Goal: Task Accomplishment & Management: Use online tool/utility

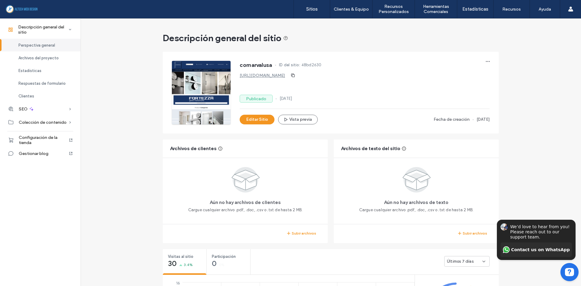
click at [31, 132] on div "Configuración de la tienda Gestionar blog" at bounding box center [40, 144] width 81 height 31
click at [28, 139] on span "Configuración de la tienda" at bounding box center [44, 140] width 50 height 10
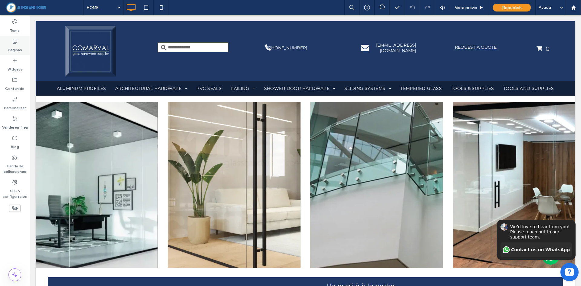
drag, startPoint x: 16, startPoint y: 51, endPoint x: 16, endPoint y: 48, distance: 3.0
click at [16, 51] on label "Páginas" at bounding box center [15, 48] width 14 height 8
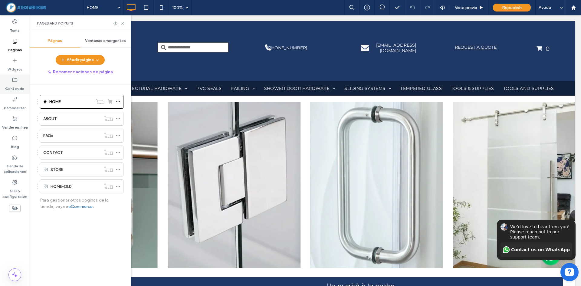
click at [13, 86] on label "Contenido" at bounding box center [14, 87] width 19 height 8
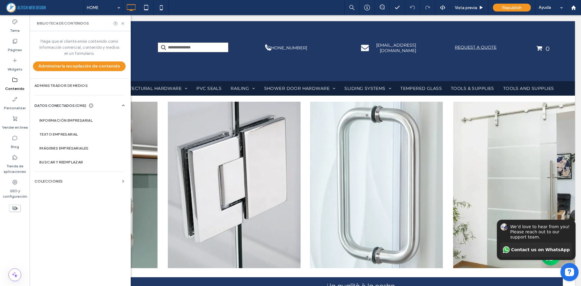
click at [77, 87] on label "Administrador de medios" at bounding box center [80, 86] width 90 height 4
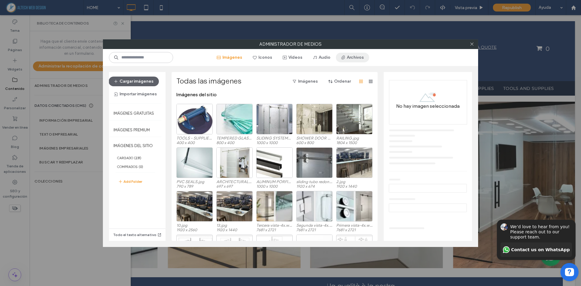
click at [352, 59] on button "Archivos" at bounding box center [352, 58] width 33 height 10
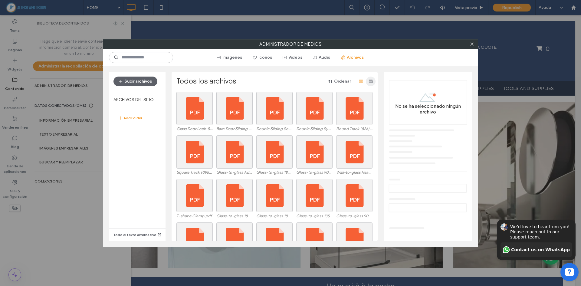
click at [369, 82] on use "button" at bounding box center [371, 82] width 4 height 4
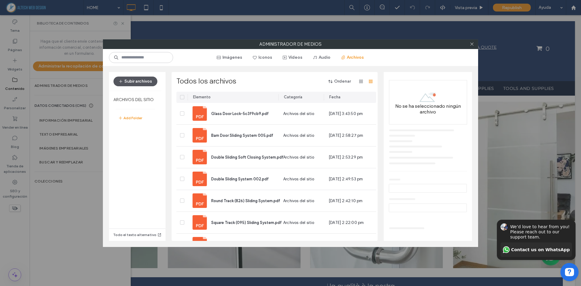
click at [138, 83] on button "Subir archivos" at bounding box center [136, 82] width 44 height 10
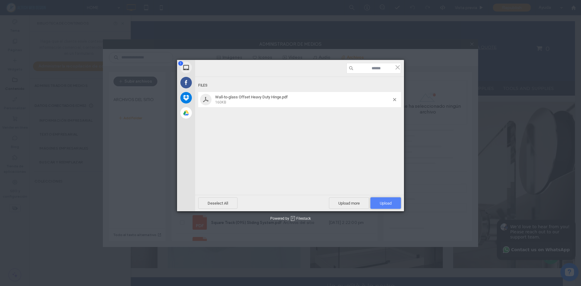
click at [378, 201] on span "Upload 1" at bounding box center [386, 203] width 31 height 12
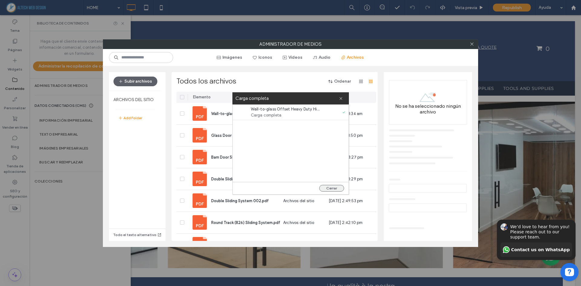
click at [327, 187] on button "Cerrar" at bounding box center [331, 188] width 25 height 7
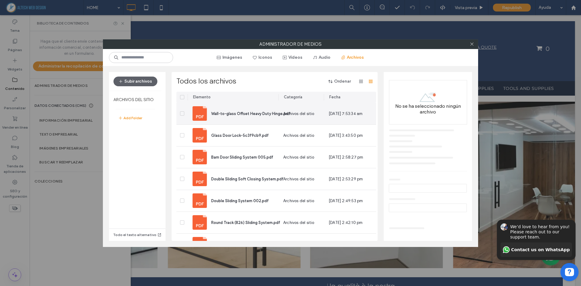
click at [287, 122] on div "Archivos del sitio" at bounding box center [301, 113] width 45 height 21
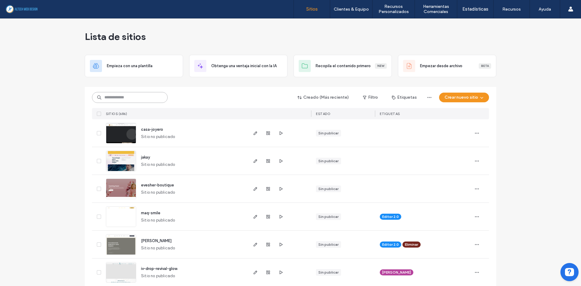
click at [151, 101] on input at bounding box center [130, 97] width 76 height 11
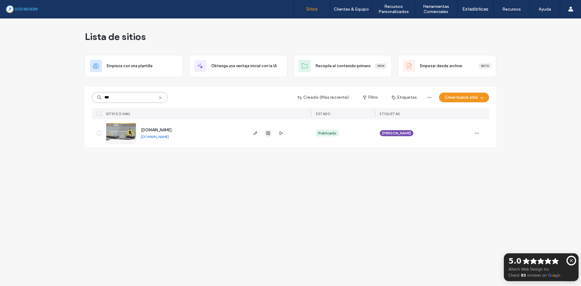
type input "***"
click at [266, 134] on span "button" at bounding box center [268, 133] width 7 height 7
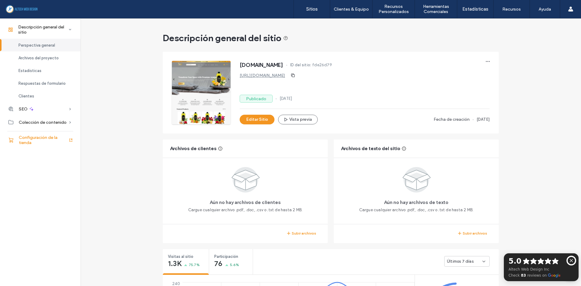
click at [38, 144] on span "Configuración de la tienda" at bounding box center [44, 140] width 50 height 10
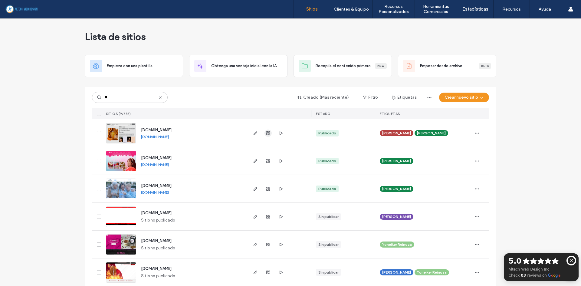
type input "**"
click at [268, 134] on icon "button" at bounding box center [268, 133] width 5 height 5
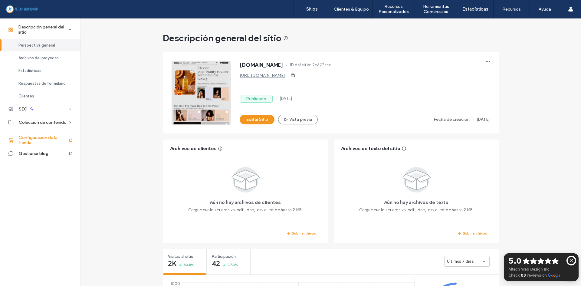
click at [34, 140] on span "Configuración de la tienda" at bounding box center [44, 140] width 50 height 10
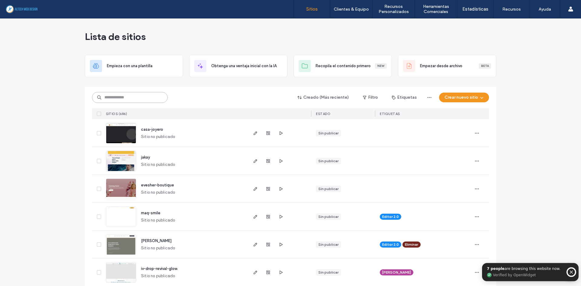
click at [134, 102] on input at bounding box center [130, 97] width 76 height 11
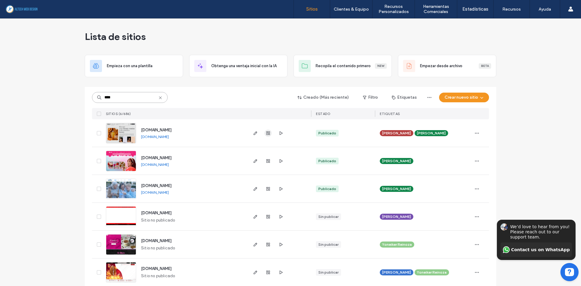
type input "****"
click at [267, 130] on span "button" at bounding box center [268, 133] width 7 height 7
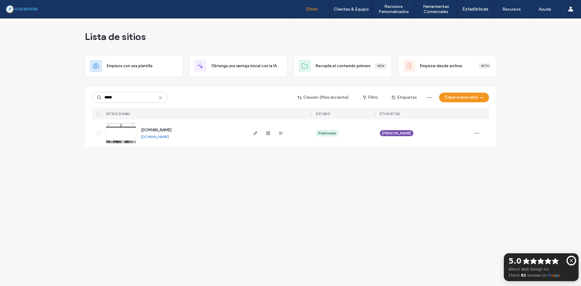
type input "*****"
click at [172, 130] on span "www.petricor.com" at bounding box center [156, 130] width 31 height 5
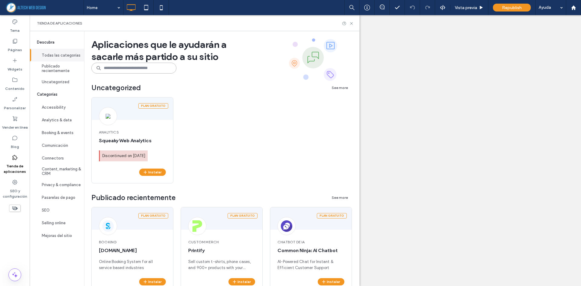
click at [157, 70] on input at bounding box center [133, 68] width 85 height 11
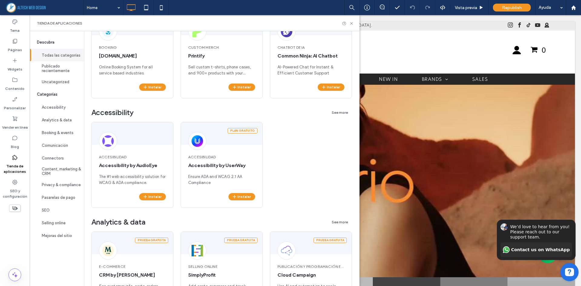
scroll to position [212, 0]
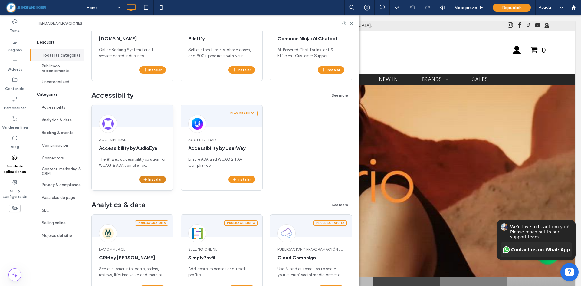
click at [151, 178] on button "Instalar" at bounding box center [152, 179] width 27 height 7
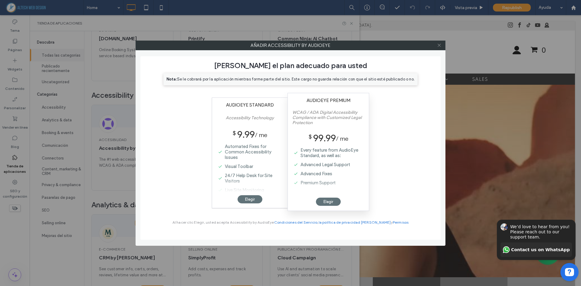
click at [440, 48] on span at bounding box center [439, 45] width 5 height 9
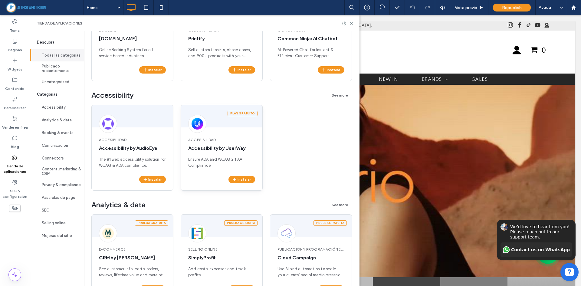
click at [218, 155] on div "Accesibilidad Accessibility by UserWay Ensure ADA and WCAG 2.1 AA Compliance" at bounding box center [221, 153] width 81 height 46
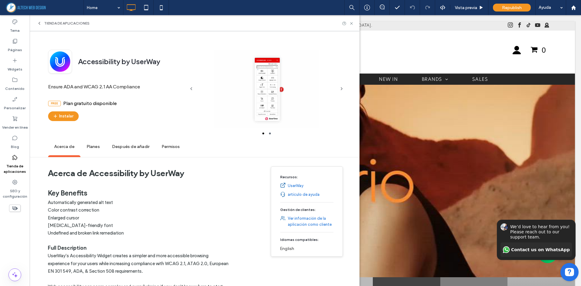
click at [92, 145] on span "Planes" at bounding box center [93, 147] width 25 height 17
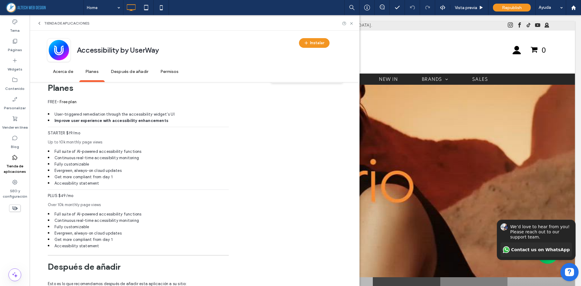
scroll to position [295, 0]
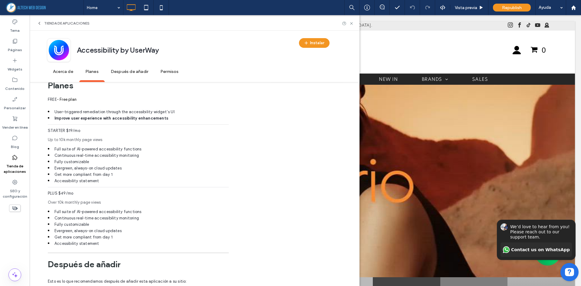
click at [40, 24] on icon at bounding box center [39, 23] width 5 height 5
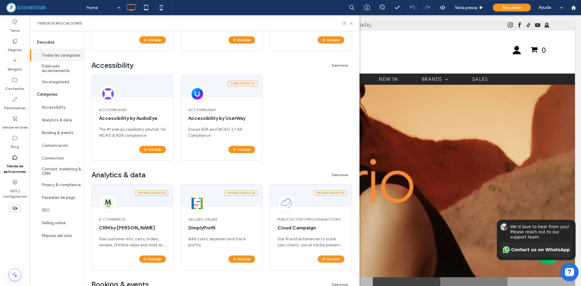
scroll to position [182, 0]
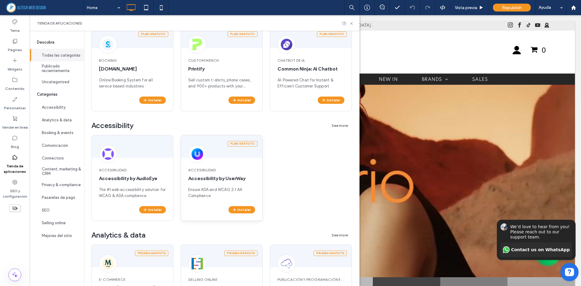
click at [227, 170] on span "Accesibilidad" at bounding box center [221, 169] width 67 height 5
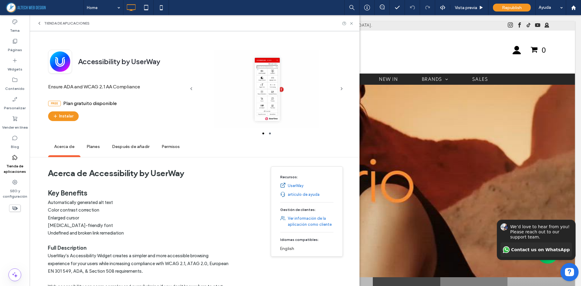
click at [90, 145] on span "Planes" at bounding box center [93, 147] width 25 height 17
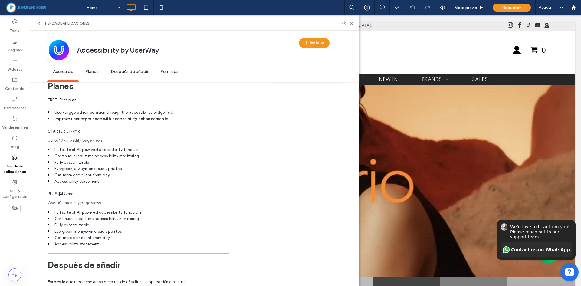
scroll to position [295, 0]
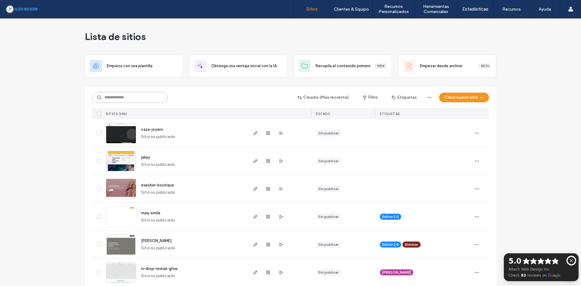
click at [150, 97] on input at bounding box center [130, 97] width 76 height 11
paste input "********"
type input "********"
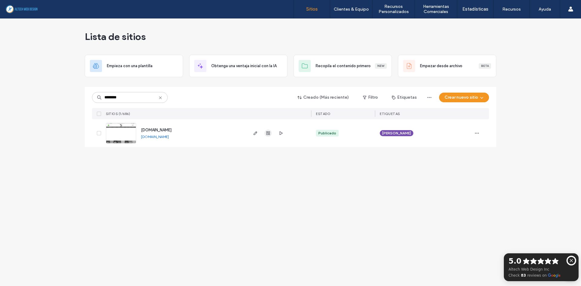
click at [272, 134] on span "button" at bounding box center [268, 133] width 7 height 7
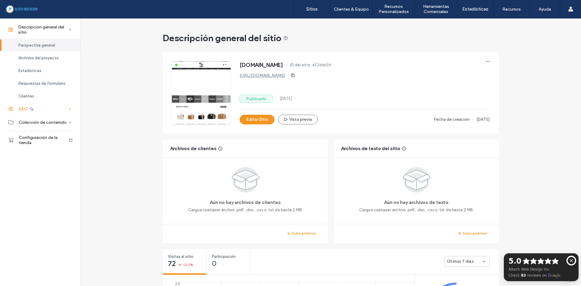
click at [36, 110] on div "SEO" at bounding box center [40, 108] width 81 height 13
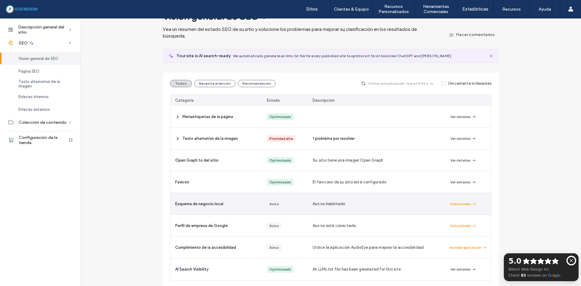
scroll to position [36, 0]
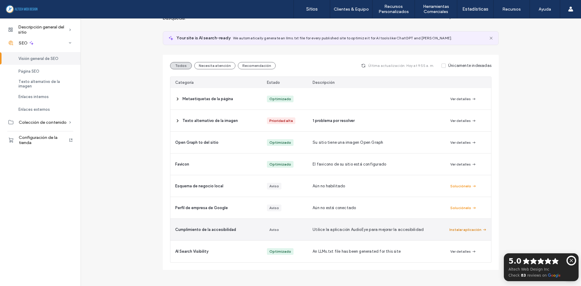
click at [461, 230] on button "Instalar aplicación" at bounding box center [469, 229] width 36 height 7
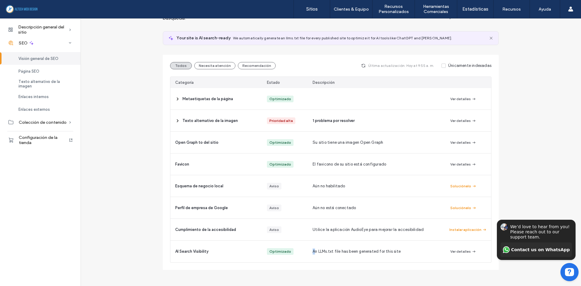
drag, startPoint x: 312, startPoint y: 274, endPoint x: 310, endPoint y: 286, distance: 12.4
click at [310, 286] on html ".wqwq-1{fill:#231f20;} .cls-1q, .cls-2q { fill-rule: evenodd; } .cls-2q { fill:…" at bounding box center [290, 143] width 581 height 286
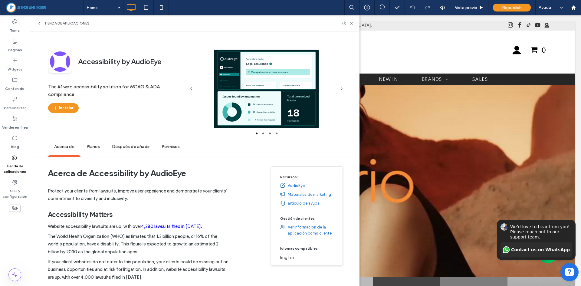
click at [89, 150] on span "Planes" at bounding box center [93, 147] width 25 height 17
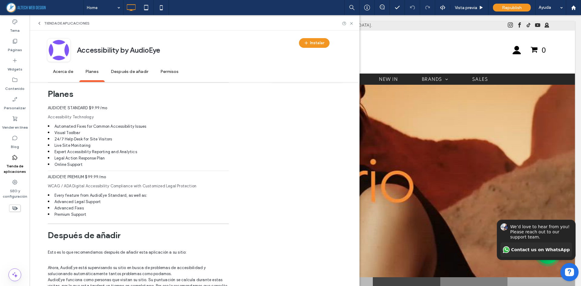
scroll to position [368, 0]
click at [39, 22] on use at bounding box center [39, 23] width 1 height 2
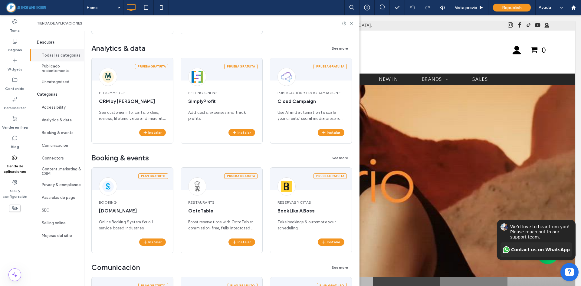
scroll to position [0, 0]
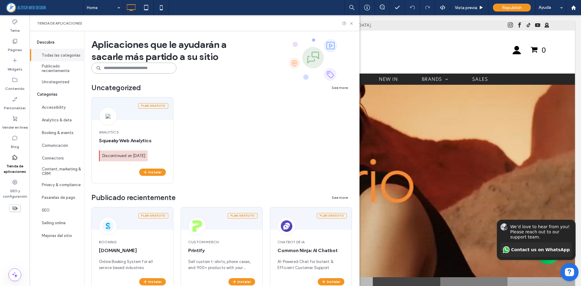
click at [128, 73] on input at bounding box center [133, 68] width 85 height 11
paste input "***"
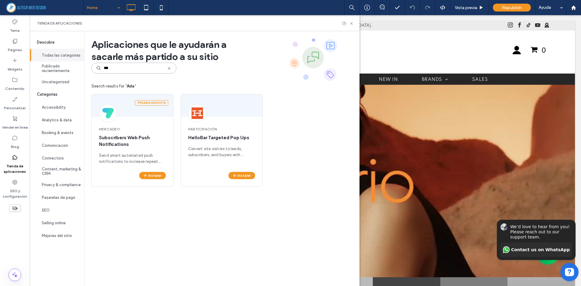
type input "***"
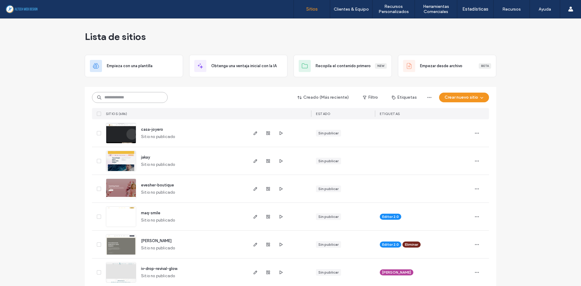
click at [131, 101] on input at bounding box center [130, 97] width 76 height 11
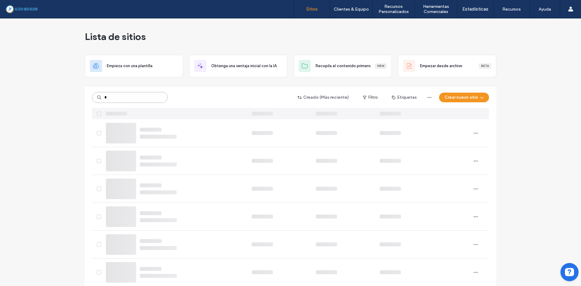
type input "*"
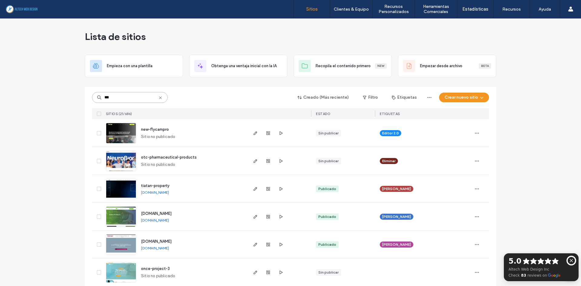
click at [127, 94] on input "***" at bounding box center [130, 97] width 76 height 11
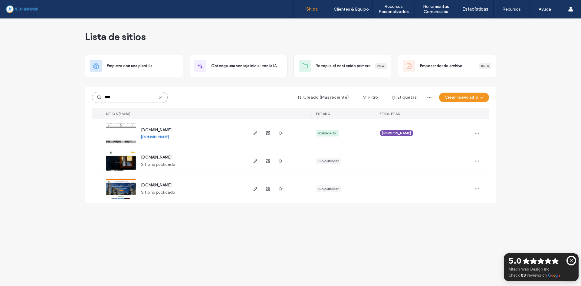
type input "****"
click at [154, 130] on span "[DOMAIN_NAME]" at bounding box center [156, 130] width 31 height 5
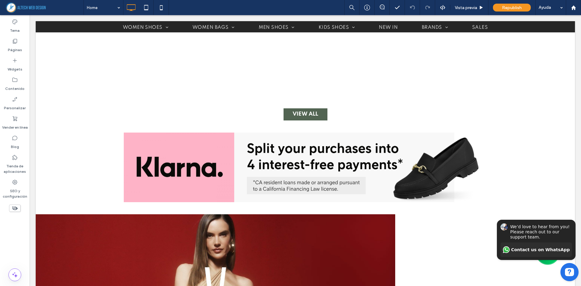
scroll to position [2468, 0]
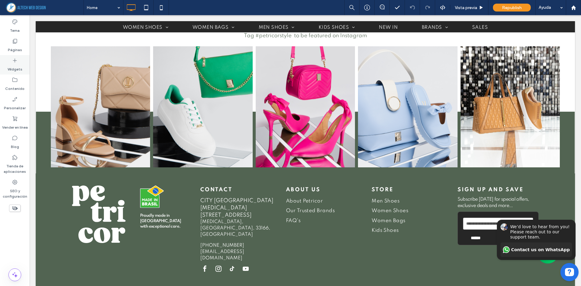
click at [20, 58] on div "Widgets" at bounding box center [15, 64] width 30 height 19
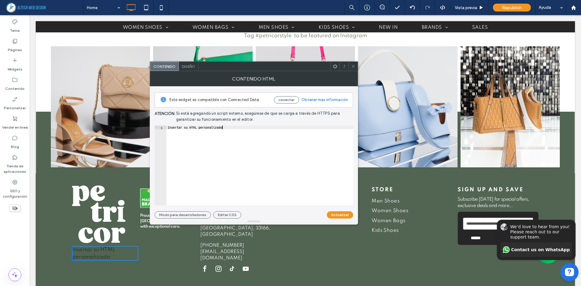
click at [213, 153] on div "Insertar su HTML personalizado" at bounding box center [260, 169] width 187 height 87
paste textarea "Cursor at row 1"
type textarea "*********"
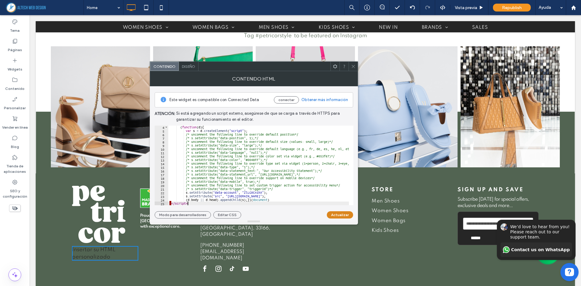
click at [335, 215] on button "Actualizar" at bounding box center [340, 214] width 26 height 7
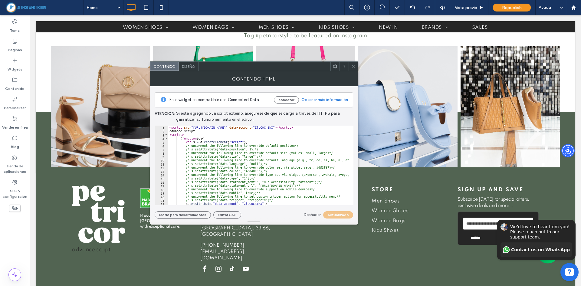
scroll to position [0, 0]
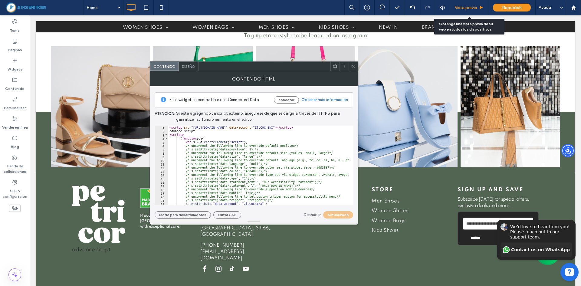
drag, startPoint x: 468, startPoint y: 10, endPoint x: 424, endPoint y: 0, distance: 45.1
click at [468, 10] on div "Vista previa" at bounding box center [470, 7] width 38 height 15
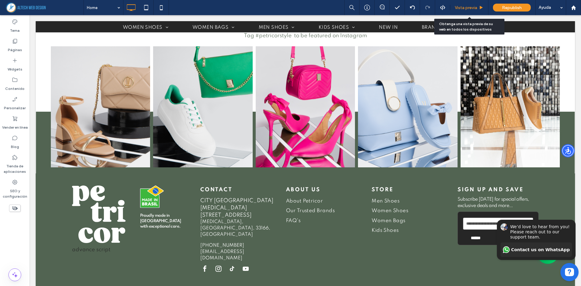
drag, startPoint x: 462, startPoint y: 10, endPoint x: 383, endPoint y: 28, distance: 81.1
click at [462, 10] on span "Vista previa" at bounding box center [466, 7] width 22 height 5
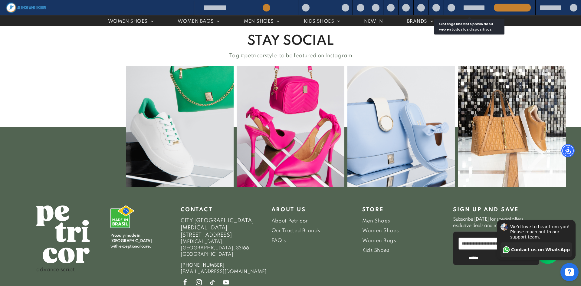
scroll to position [2487, 0]
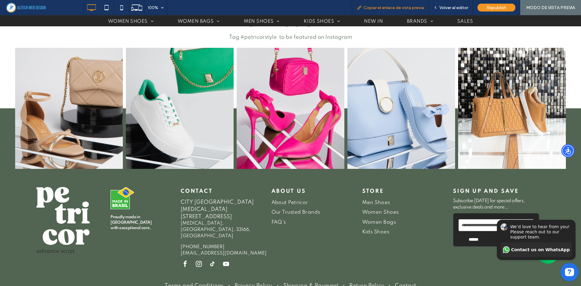
click at [398, 9] on span "Copiar el enlace de vista previa" at bounding box center [394, 7] width 61 height 5
click at [454, 11] on div "Volver al editor" at bounding box center [451, 7] width 44 height 15
click at [438, 9] on icon at bounding box center [436, 7] width 4 height 4
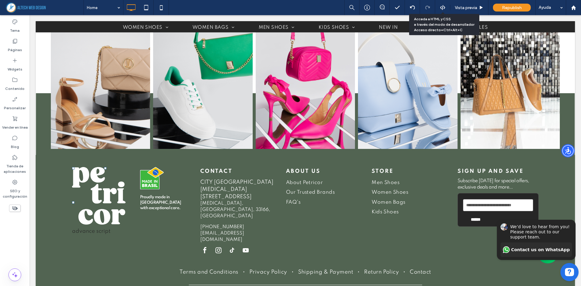
scroll to position [2468, 0]
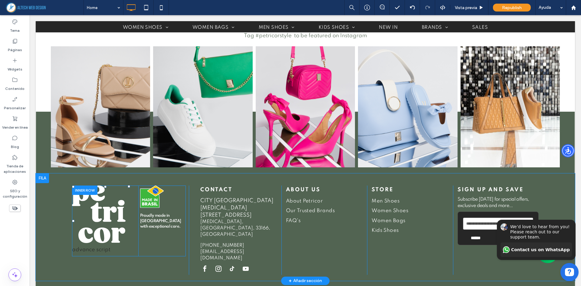
click at [116, 246] on div "advance script" at bounding box center [105, 249] width 66 height 7
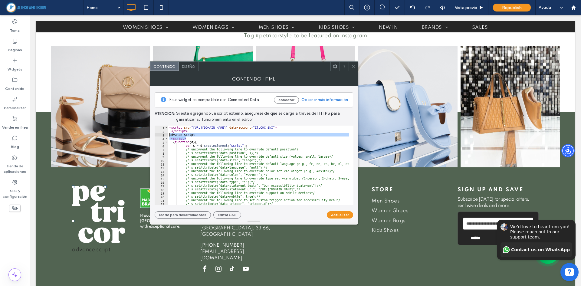
drag, startPoint x: 203, startPoint y: 137, endPoint x: 201, endPoint y: 143, distance: 6.8
click at [159, 132] on div "******** 1 2 3 4 5 6 7 8 9 10 11 12 13 14 15 16 17 18 19 20 21 22 23 24 < scrip…" at bounding box center [254, 166] width 199 height 80
click at [203, 138] on div "< script src = "[URL][DOMAIN_NAME]" data-account = "ZlLG0Cn1hX" > </ script > a…" at bounding box center [258, 166] width 181 height 80
drag, startPoint x: 204, startPoint y: 135, endPoint x: 159, endPoint y: 136, distance: 45.1
click at [159, 136] on div "******** 1 2 3 4 5 6 7 8 9 10 11 12 13 14 15 16 17 18 19 20 21 22 23 24 < scrip…" at bounding box center [254, 166] width 199 height 80
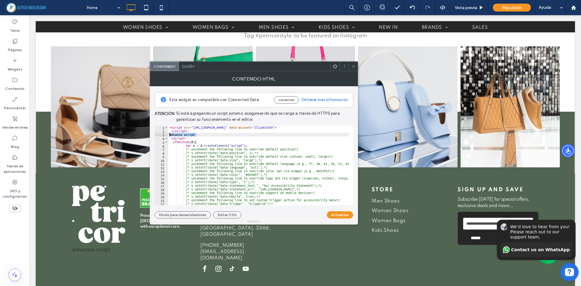
type textarea "**********"
click at [343, 215] on button "Actualizar" at bounding box center [340, 214] width 26 height 7
click at [179, 134] on div "< script src = "[URL][DOMAIN_NAME]" data-account = "ZlLG0Cn1hX" > </ script > <…" at bounding box center [268, 167] width 200 height 82
type textarea "*"
click at [336, 213] on button "Actualizar" at bounding box center [340, 214] width 26 height 7
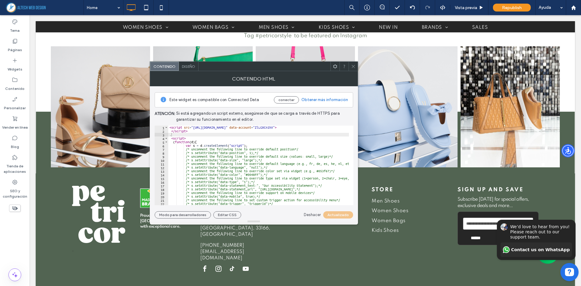
click at [188, 65] on span "Diseño" at bounding box center [188, 66] width 13 height 5
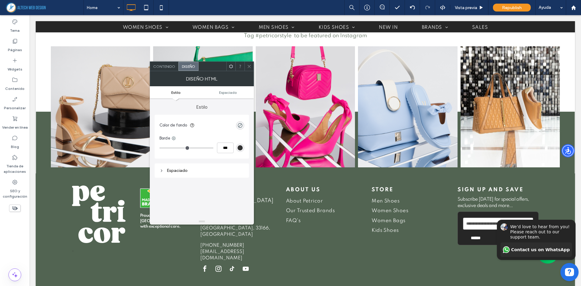
click at [248, 67] on use at bounding box center [249, 66] width 3 height 3
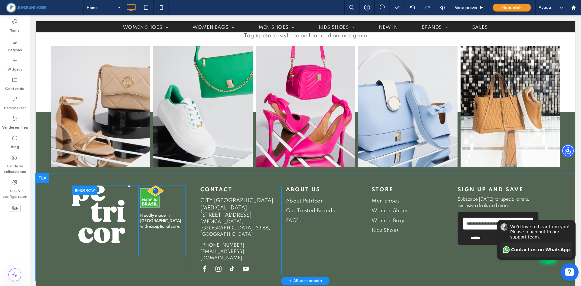
click at [75, 246] on div "." at bounding box center [105, 249] width 66 height 7
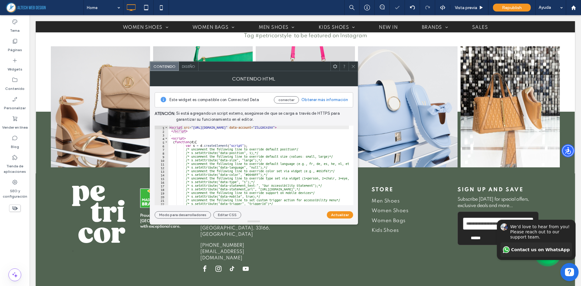
click at [335, 71] on div "Contenido Diseño" at bounding box center [254, 66] width 208 height 10
click at [335, 69] on span at bounding box center [335, 66] width 5 height 9
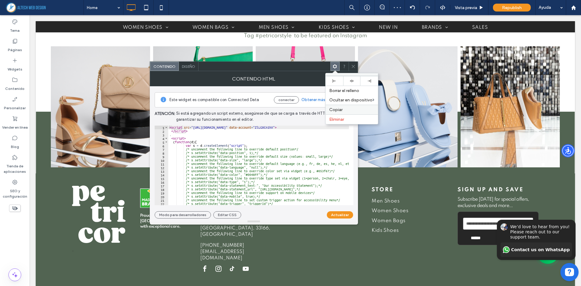
click at [341, 110] on span "Copiar" at bounding box center [335, 109] width 13 height 5
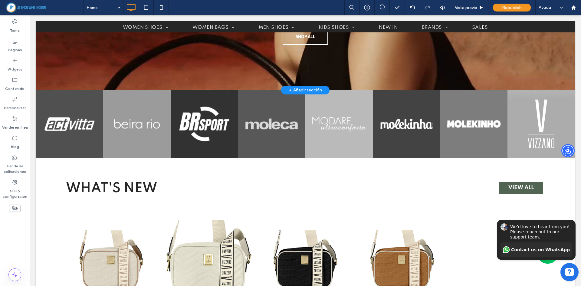
scroll to position [0, 0]
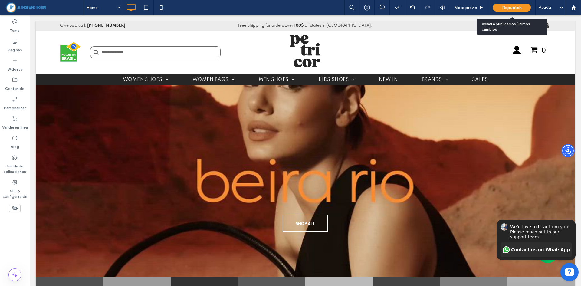
click at [526, 8] on div "Republish" at bounding box center [512, 8] width 38 height 8
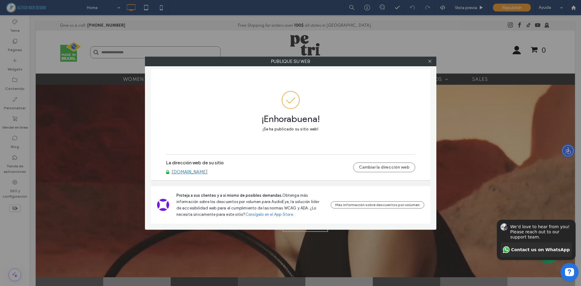
click at [190, 173] on link "[DOMAIN_NAME]" at bounding box center [190, 171] width 36 height 5
